Goal: Task Accomplishment & Management: Use online tool/utility

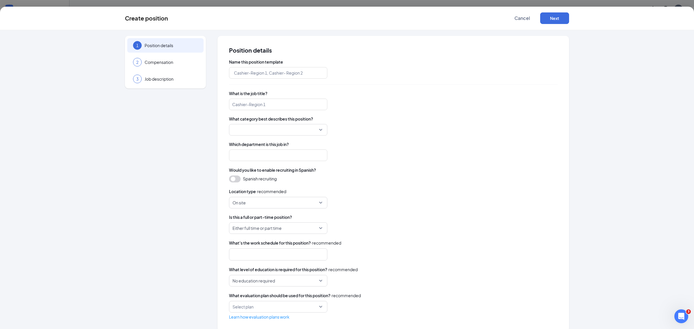
click at [519, 9] on div "Create position Cancel Next" at bounding box center [347, 18] width 694 height 23
click at [523, 17] on span "Cancel" at bounding box center [522, 18] width 16 height 6
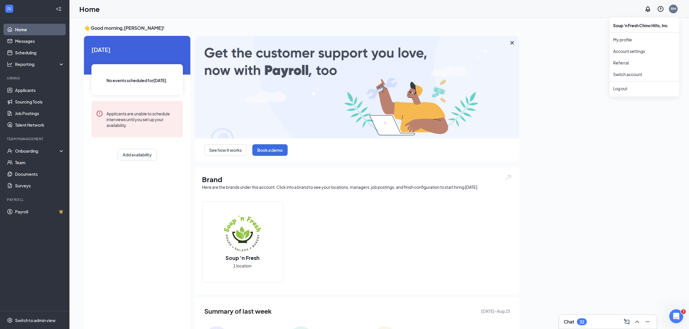
click at [672, 10] on div "RM" at bounding box center [672, 8] width 5 height 5
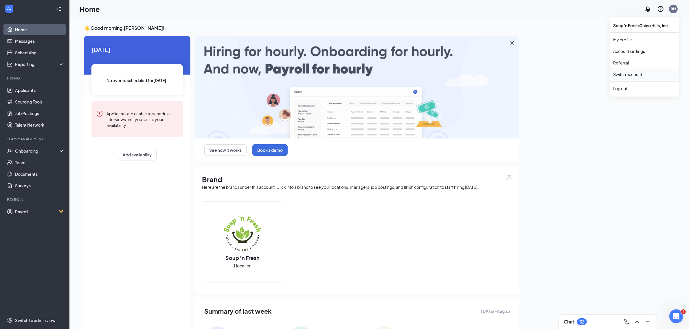
click at [630, 75] on link "Switch account" at bounding box center [627, 74] width 29 height 5
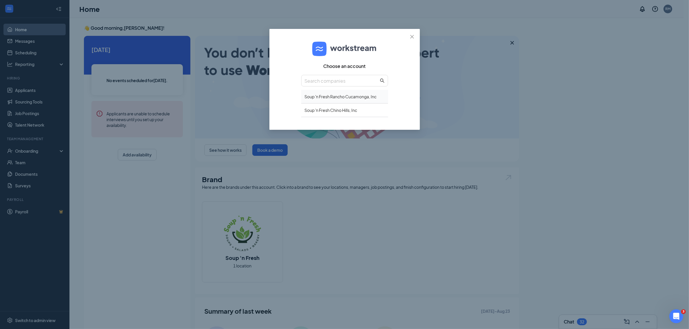
click at [325, 96] on div "Soup 'n Fresh Rancho Cucamonga, Inc" at bounding box center [344, 97] width 87 height 14
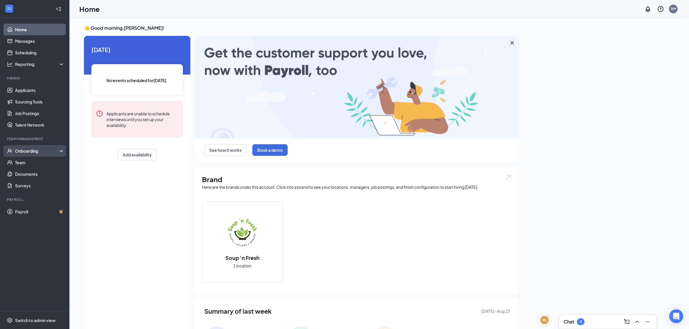
click at [28, 151] on div "Onboarding" at bounding box center [37, 151] width 45 height 6
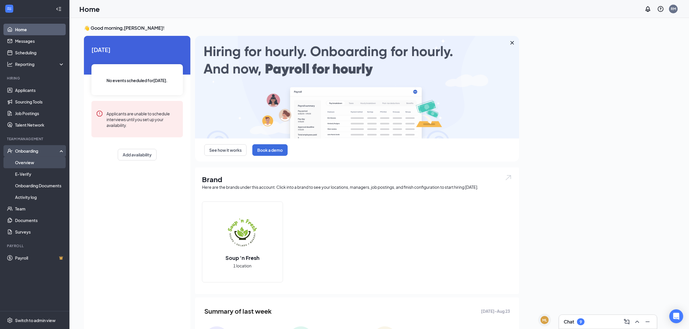
click at [21, 162] on link "Overview" at bounding box center [39, 163] width 49 height 12
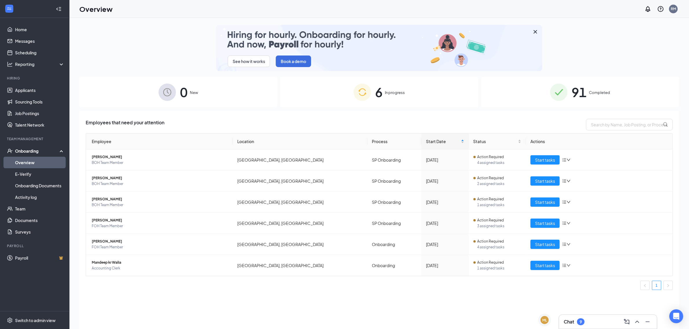
click at [601, 96] on div "91 Completed" at bounding box center [580, 92] width 198 height 30
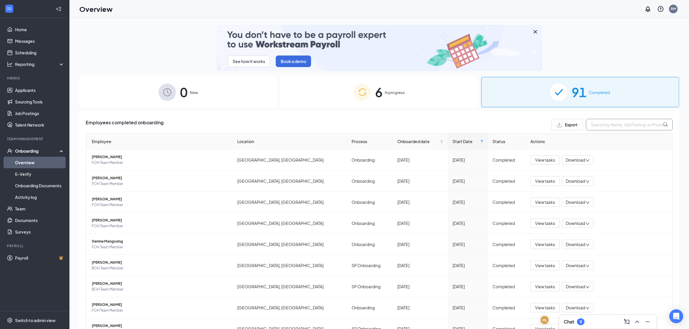
click at [614, 125] on input "text" at bounding box center [629, 125] width 87 height 12
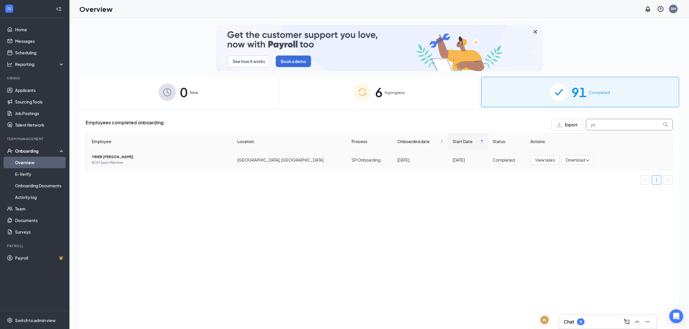
type input "yir"
click at [103, 159] on span "YIRIER [PERSON_NAME]" at bounding box center [160, 157] width 136 height 6
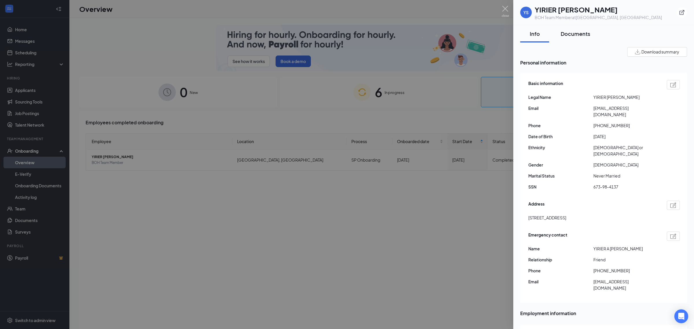
click at [575, 33] on div "Documents" at bounding box center [575, 33] width 29 height 7
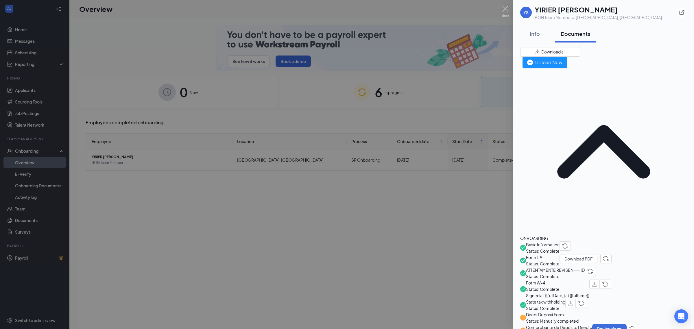
click at [546, 280] on span "Form W-4" at bounding box center [557, 283] width 63 height 6
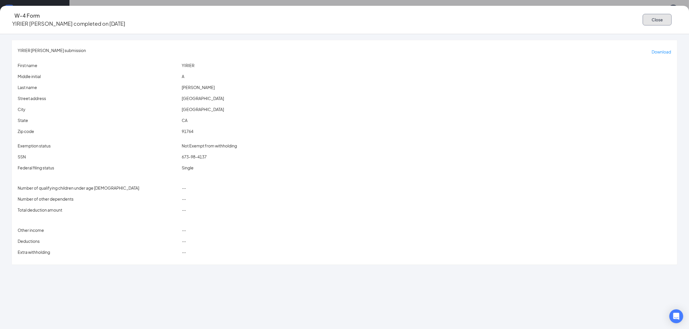
click at [642, 18] on button "Close" at bounding box center [656, 20] width 29 height 12
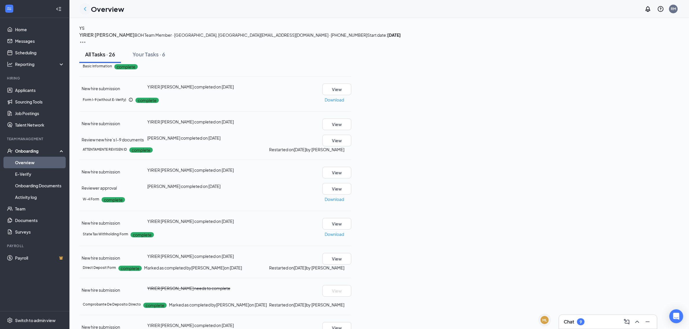
click at [86, 9] on icon "ChevronLeft" at bounding box center [85, 8] width 7 height 7
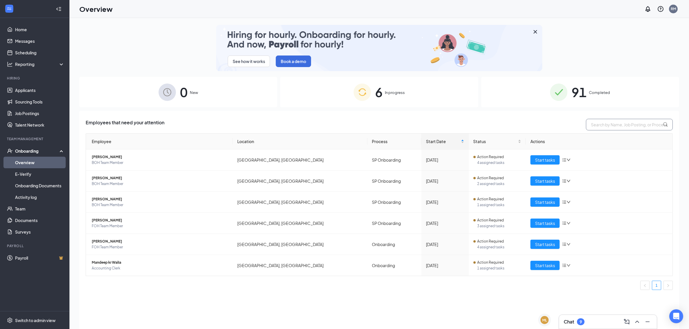
click at [618, 119] on input "text" at bounding box center [629, 125] width 87 height 12
click at [606, 83] on div "91 Completed" at bounding box center [580, 92] width 198 height 30
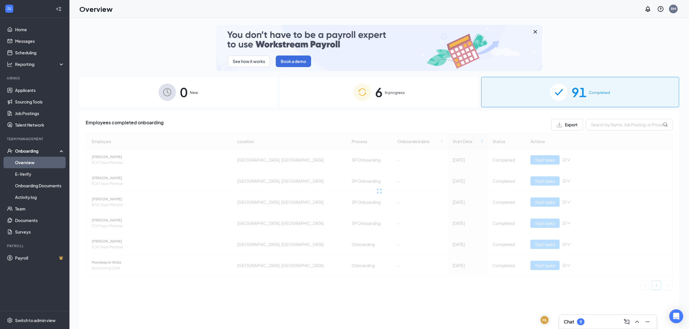
click at [611, 91] on div "91 Completed" at bounding box center [580, 92] width 198 height 30
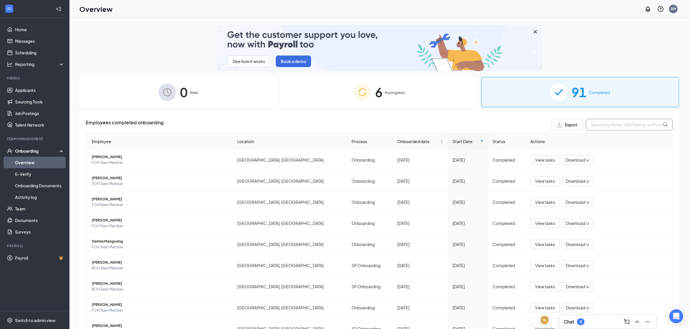
click at [618, 124] on input "text" at bounding box center [629, 125] width 87 height 12
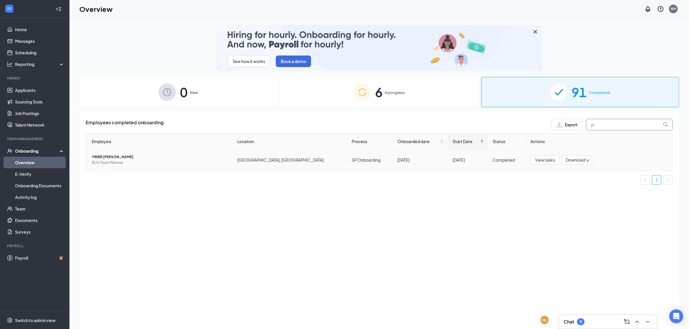
type input "yi"
click at [108, 156] on span "YIRIER SOZA" at bounding box center [160, 157] width 136 height 6
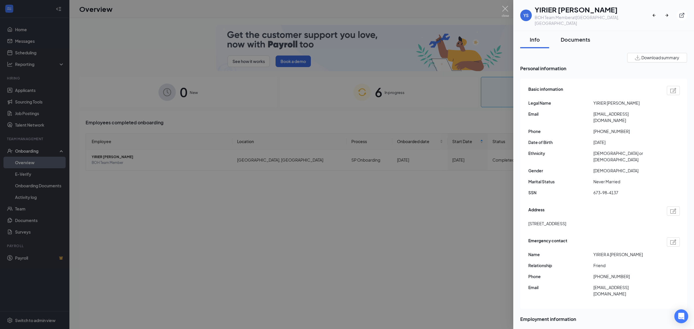
click at [578, 36] on div "Documents" at bounding box center [575, 39] width 29 height 7
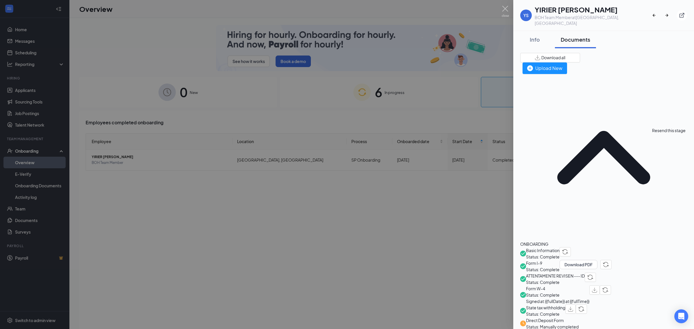
click at [608, 287] on img "button" at bounding box center [605, 289] width 6 height 5
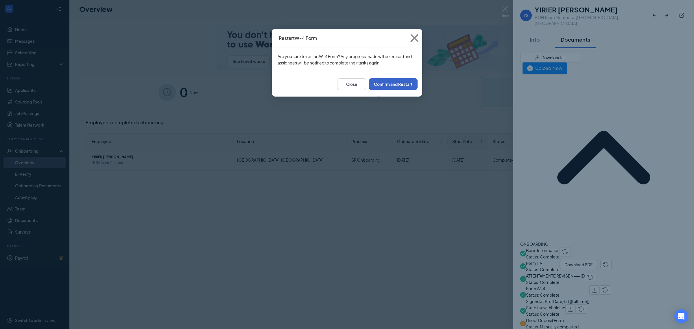
click at [396, 85] on button "Confirm and Restart" at bounding box center [393, 84] width 49 height 12
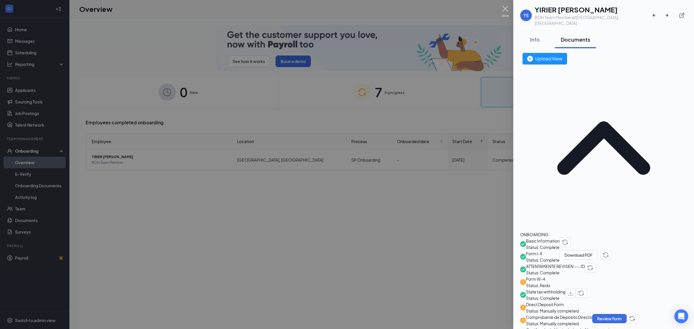
click at [503, 6] on img at bounding box center [505, 11] width 7 height 11
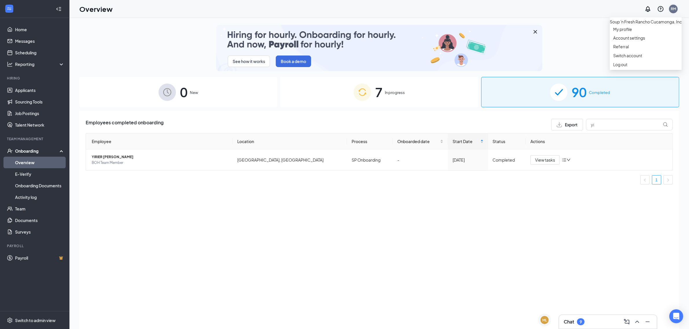
click at [673, 9] on div "RM" at bounding box center [672, 8] width 5 height 5
click at [621, 58] on link "Switch account" at bounding box center [627, 55] width 29 height 5
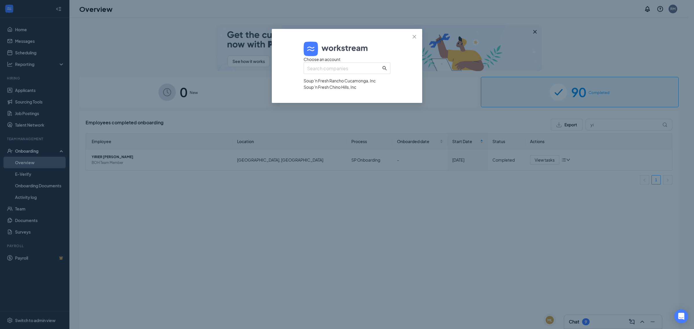
click at [323, 90] on div "Soup 'n Fresh Chino Hills, Inc" at bounding box center [347, 87] width 87 height 6
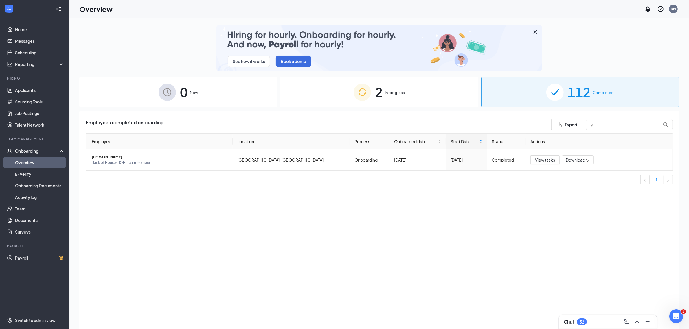
click at [407, 89] on div "2 In progress" at bounding box center [379, 92] width 198 height 30
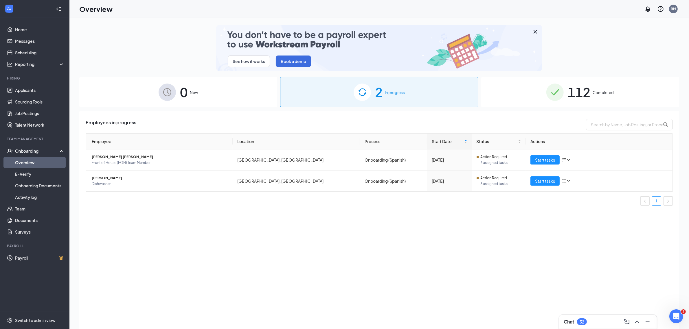
click at [190, 90] on span "New" at bounding box center [194, 93] width 8 height 6
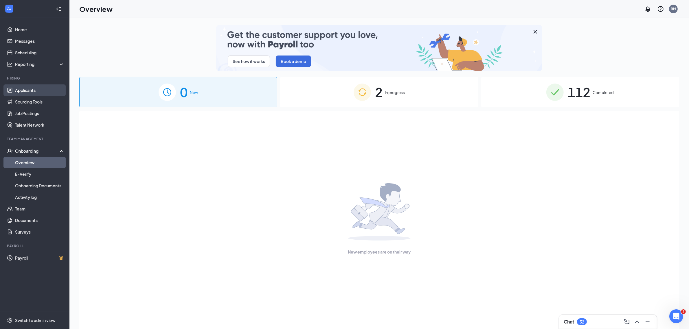
drag, startPoint x: 22, startPoint y: 91, endPoint x: 25, endPoint y: 90, distance: 3.5
click at [22, 91] on link "Applicants" at bounding box center [39, 90] width 49 height 12
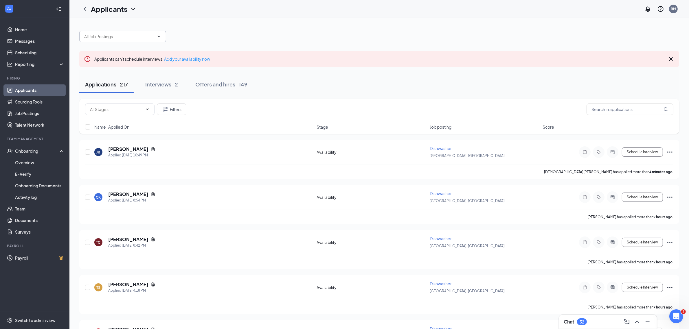
click at [95, 38] on input "text" at bounding box center [119, 36] width 70 height 6
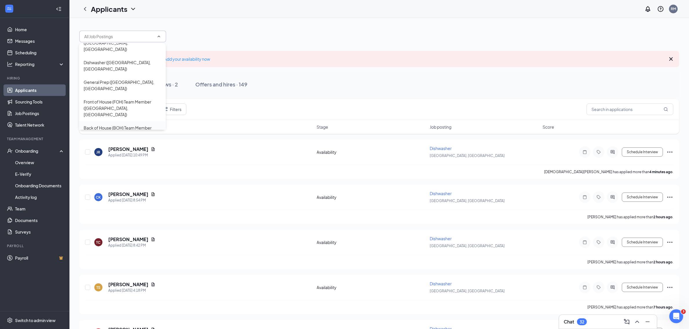
scroll to position [19, 0]
click at [113, 171] on div "Service Manager ([GEOGRAPHIC_DATA], [GEOGRAPHIC_DATA])" at bounding box center [123, 177] width 78 height 13
type input "Service Manager ([GEOGRAPHIC_DATA], [GEOGRAPHIC_DATA])"
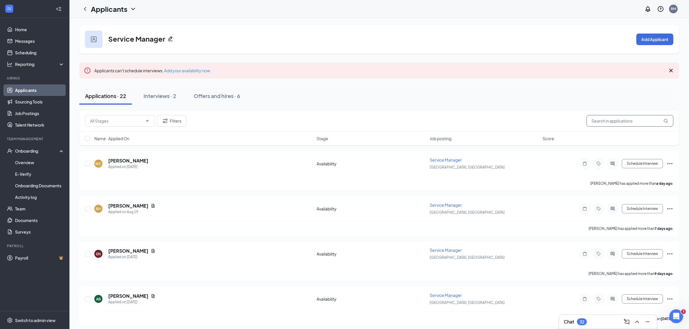
click at [620, 117] on input "text" at bounding box center [629, 121] width 87 height 12
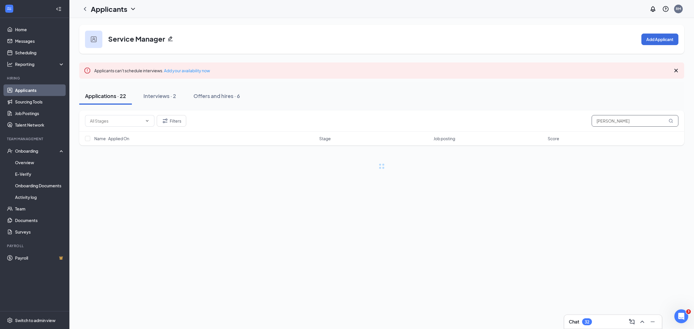
type input "[PERSON_NAME]"
click at [34, 112] on link "Job Postings" at bounding box center [39, 114] width 49 height 12
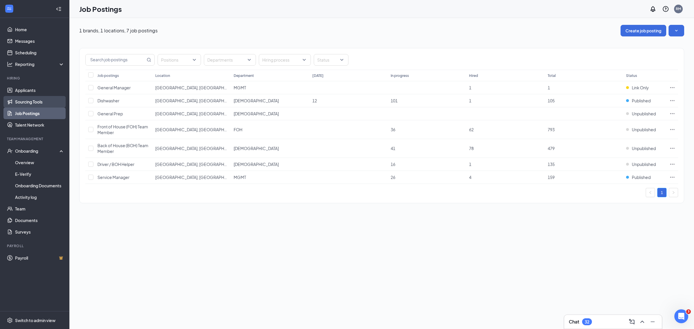
click at [31, 103] on link "Sourcing Tools" at bounding box center [39, 102] width 49 height 12
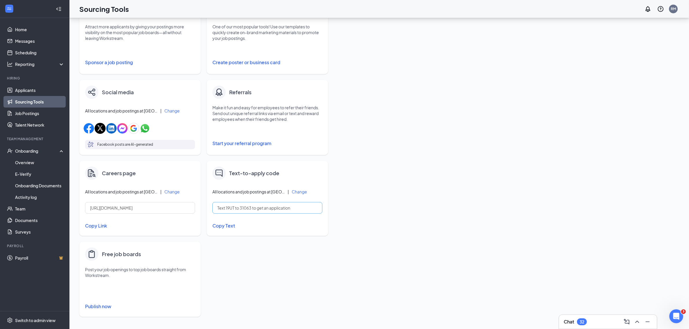
scroll to position [122, 0]
click at [239, 142] on button "Start your referral program" at bounding box center [267, 143] width 110 height 12
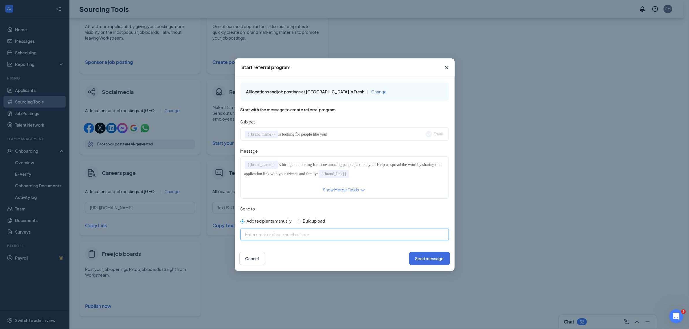
click at [265, 236] on input at bounding box center [349, 235] width 208 height 6
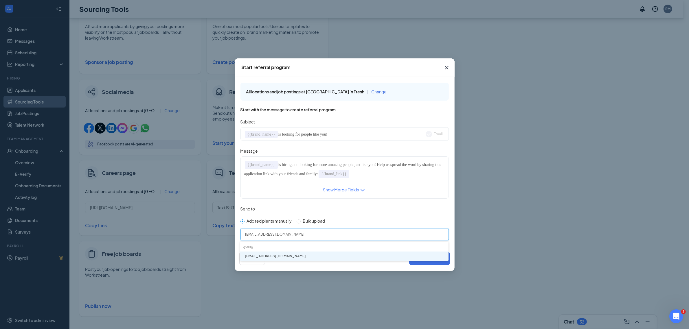
type input "[EMAIL_ADDRESS][DOMAIN_NAME]"
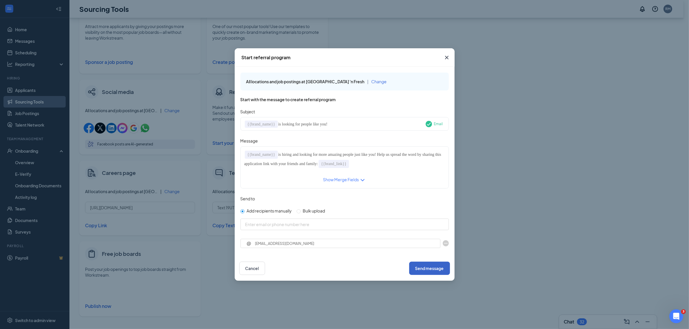
click at [424, 265] on button "Send message" at bounding box center [429, 268] width 41 height 13
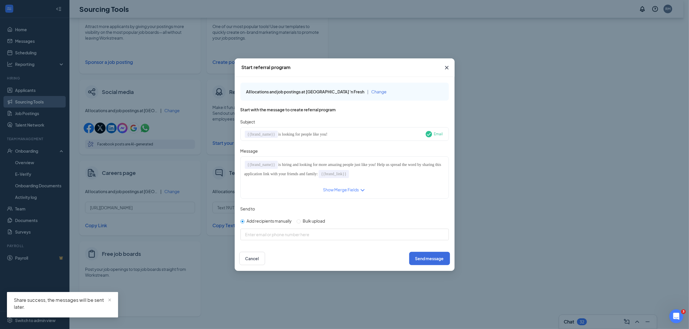
click at [447, 69] on icon "Cross" at bounding box center [446, 67] width 7 height 7
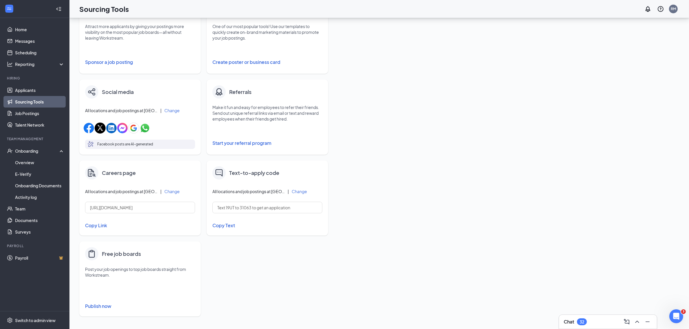
click at [301, 191] on button "Change" at bounding box center [299, 191] width 15 height 4
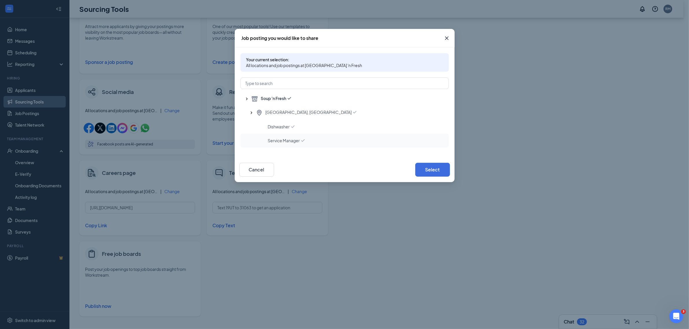
click at [289, 144] on div "Service Manager" at bounding box center [344, 141] width 208 height 14
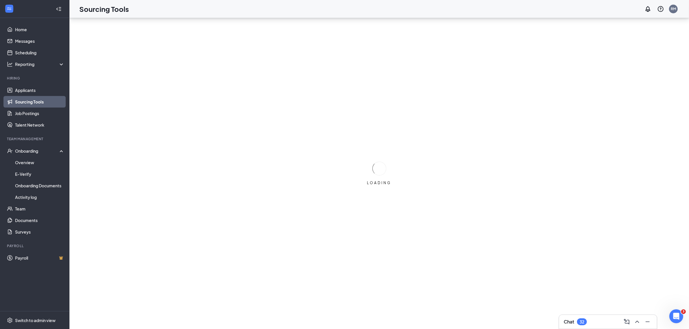
scroll to position [0, 0]
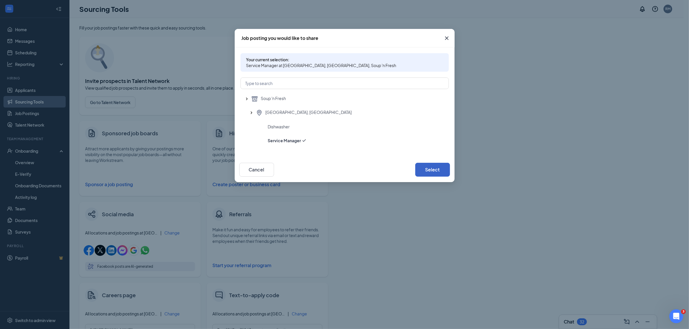
click at [429, 171] on button "Select" at bounding box center [432, 170] width 35 height 14
type input "Text 19UT0004 to 31063 to get an application"
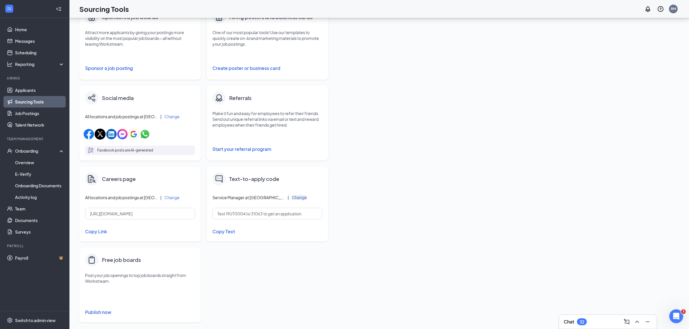
scroll to position [120, 0]
